Goal: Find contact information: Find contact information

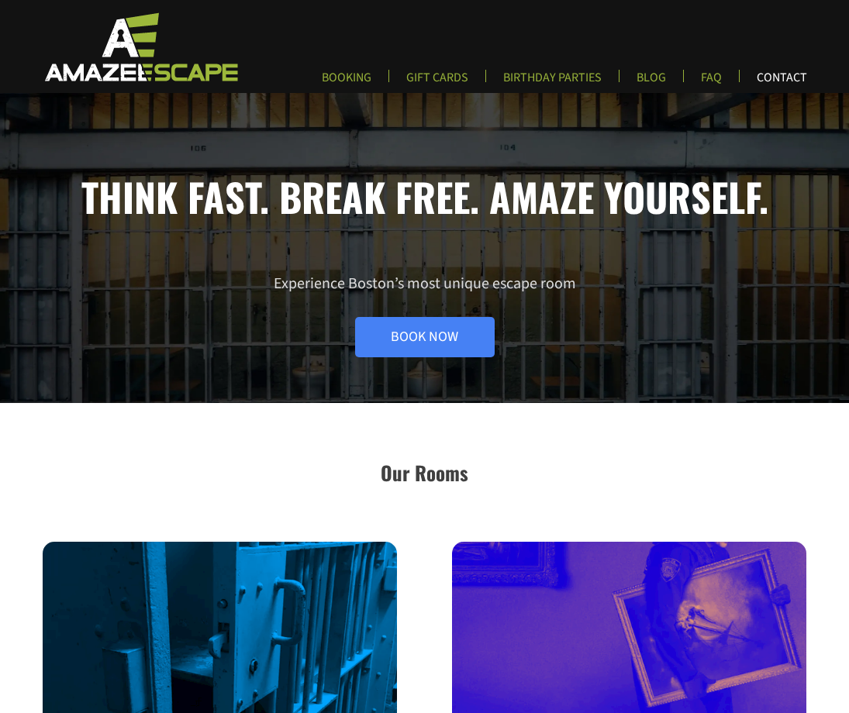
click at [777, 78] on link "CONTACT" at bounding box center [781, 83] width 75 height 26
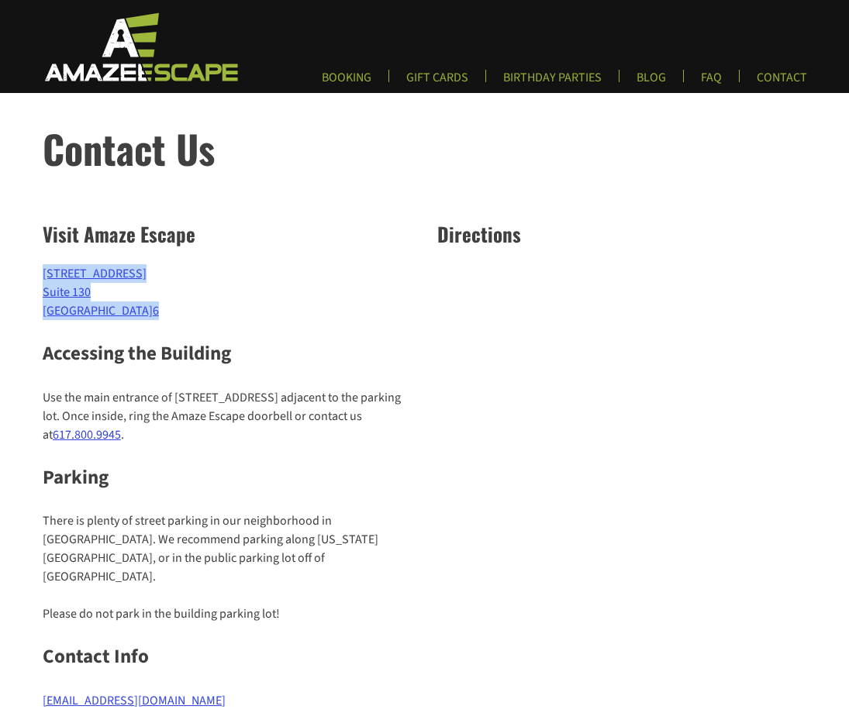
drag, startPoint x: 160, startPoint y: 312, endPoint x: 41, endPoint y: 277, distance: 123.8
click at [41, 277] on div "Visit Amaze Escape [STREET_ADDRESS] Accessing the Building Use the main entranc…" at bounding box center [424, 564] width 849 height 723
copy p "[STREET_ADDRESS] 6"
